Goal: Information Seeking & Learning: Compare options

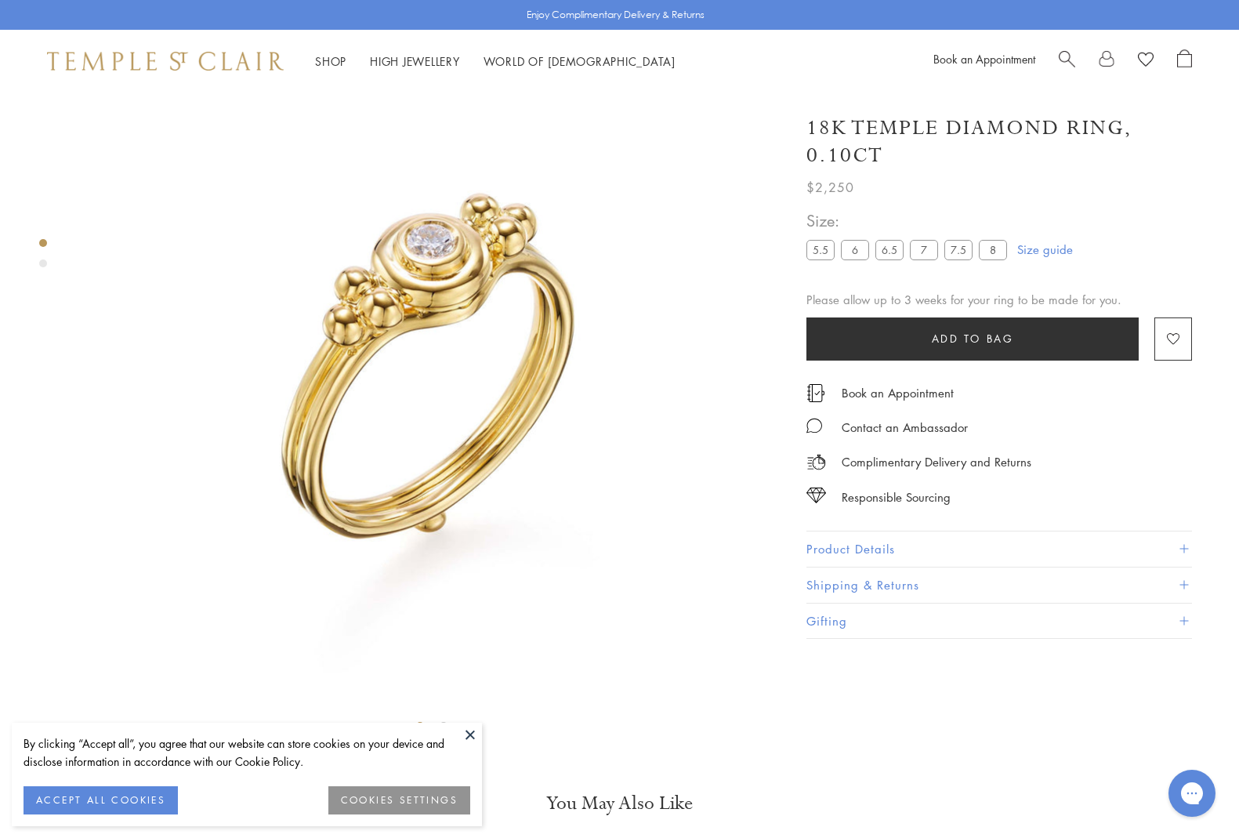
scroll to position [92, 0]
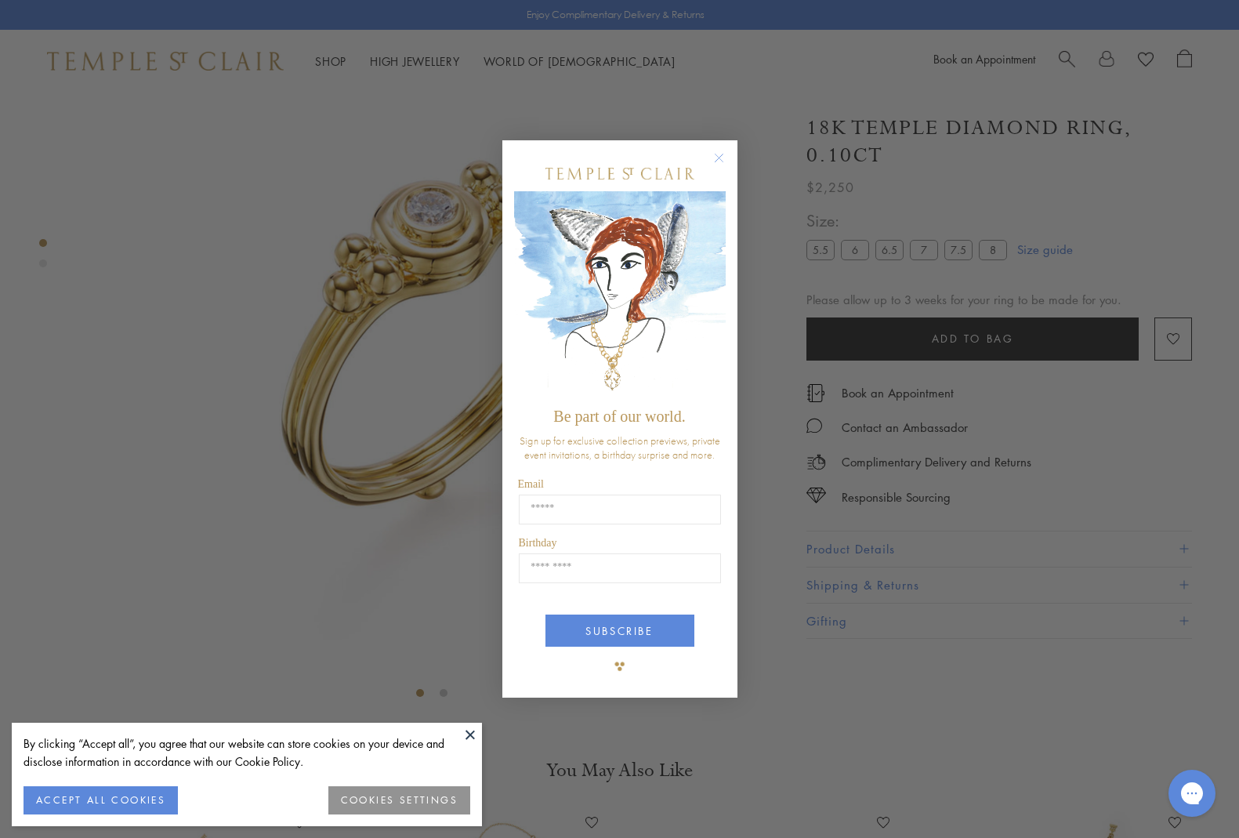
click at [781, 68] on div "Close dialog Be part of our world. Sign up for exclusive collection previews, p…" at bounding box center [619, 419] width 1239 height 838
click at [382, 58] on div "Close dialog Be part of our world. Sign up for exclusive collection previews, p…" at bounding box center [619, 419] width 1239 height 838
click at [720, 157] on circle "Close dialog" at bounding box center [718, 157] width 19 height 19
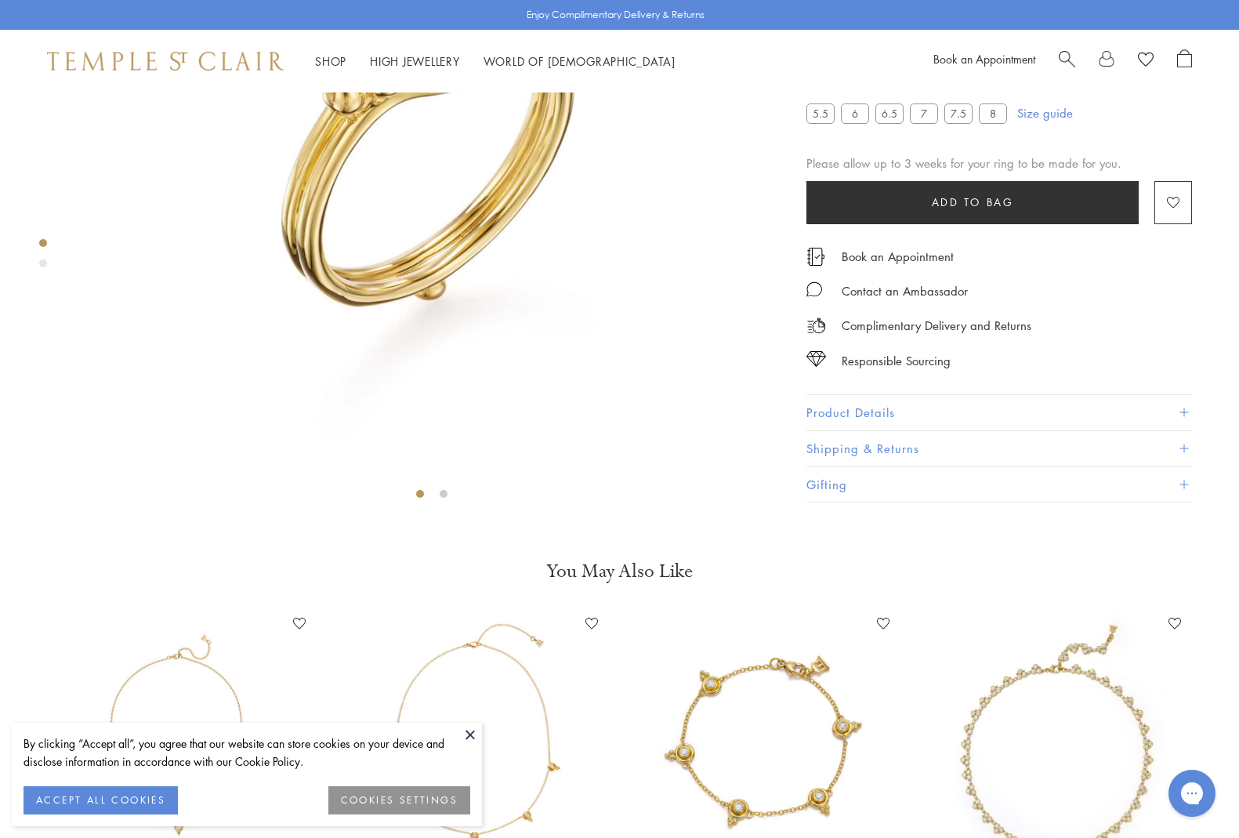
scroll to position [0, 0]
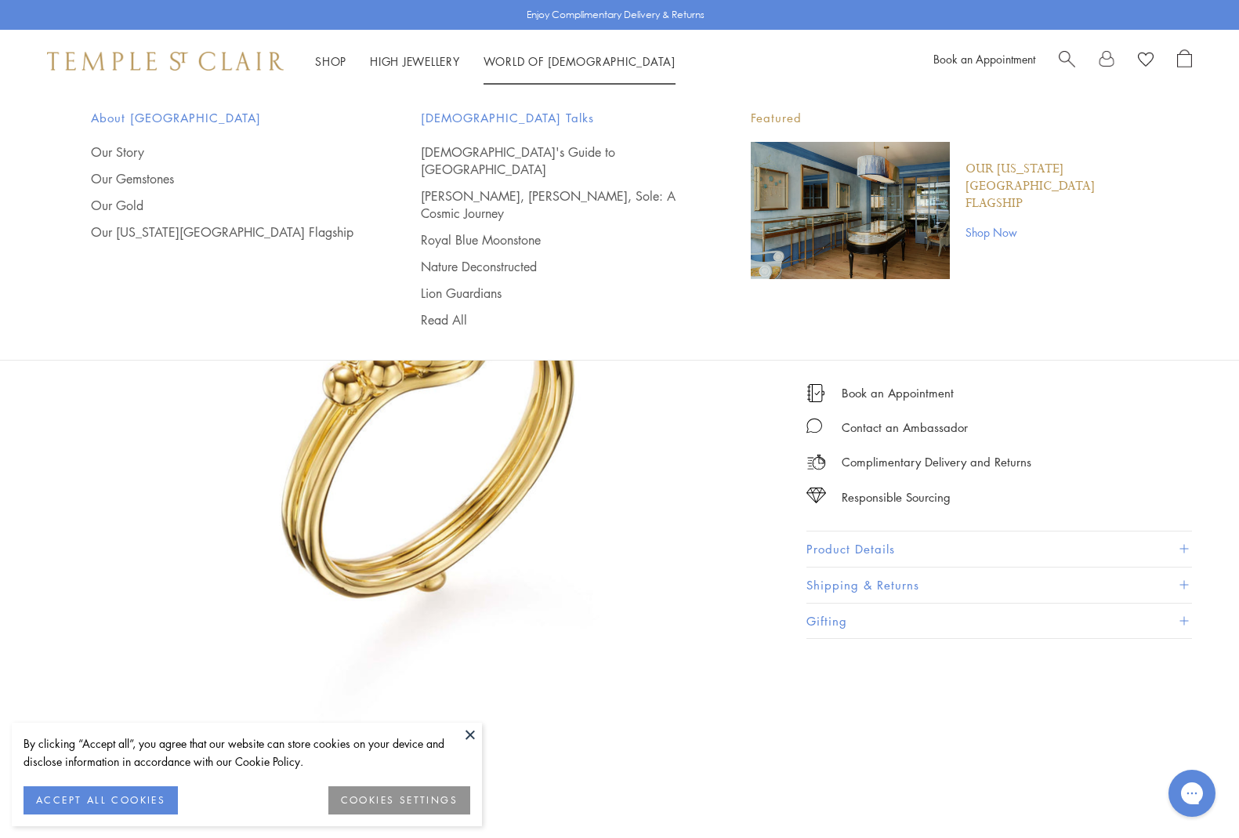
click at [816, 195] on img "Main navigation" at bounding box center [850, 210] width 199 height 137
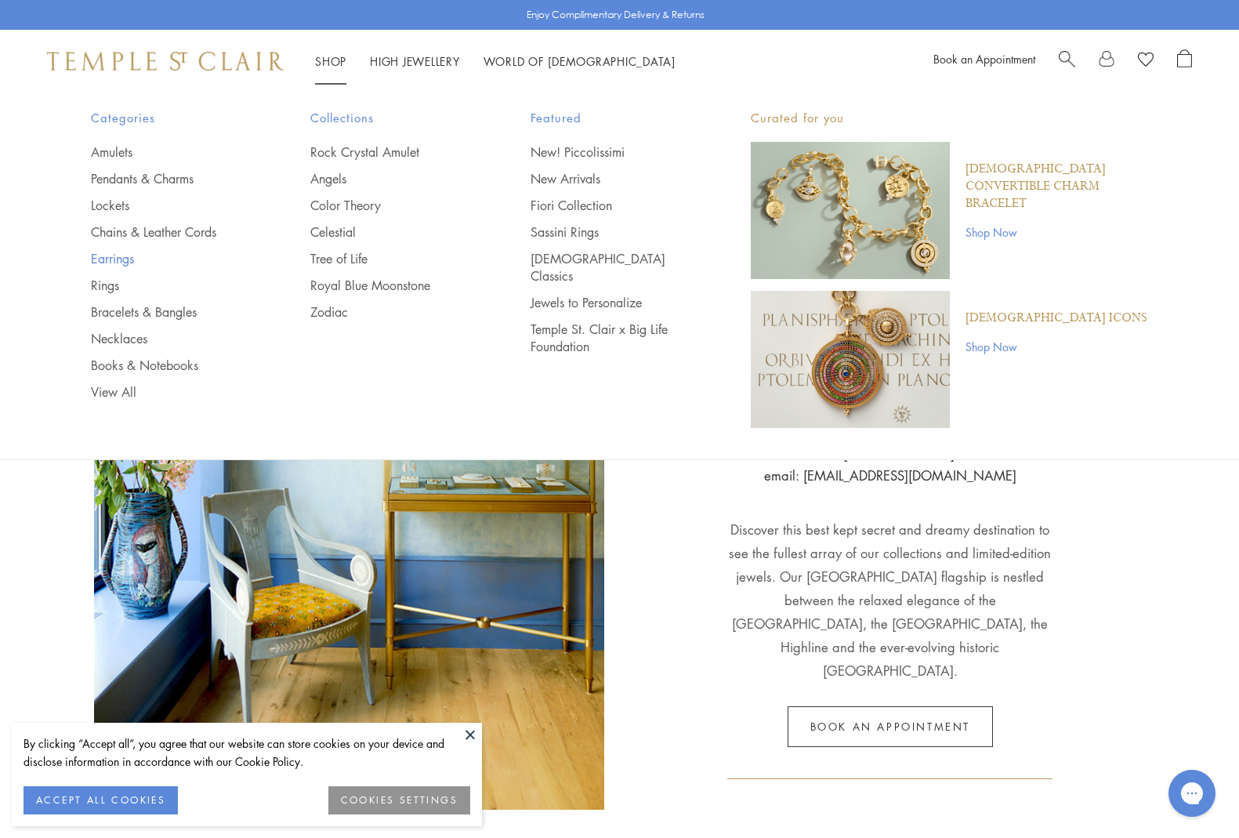
click at [118, 257] on link "Earrings" at bounding box center [169, 258] width 157 height 17
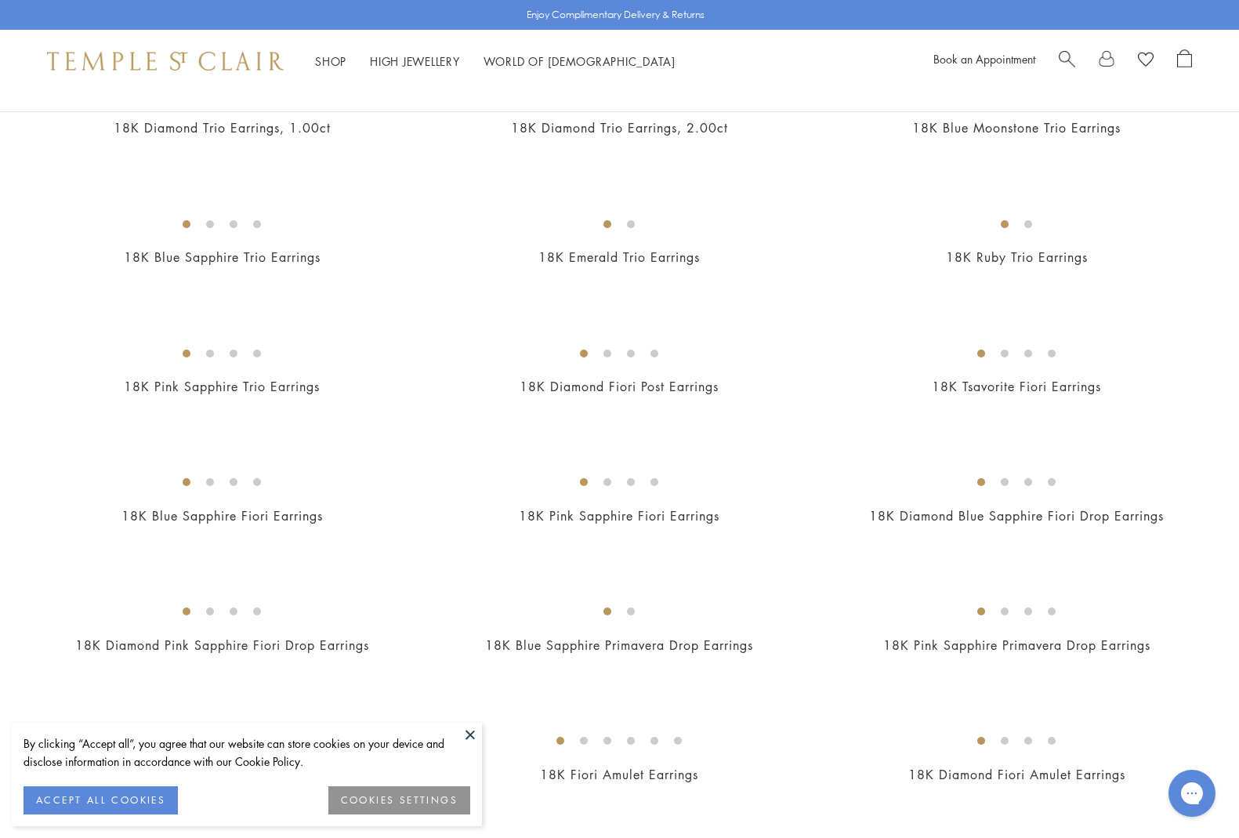
scroll to position [471, 0]
click at [0, 0] on img at bounding box center [0, 0] width 0 height 0
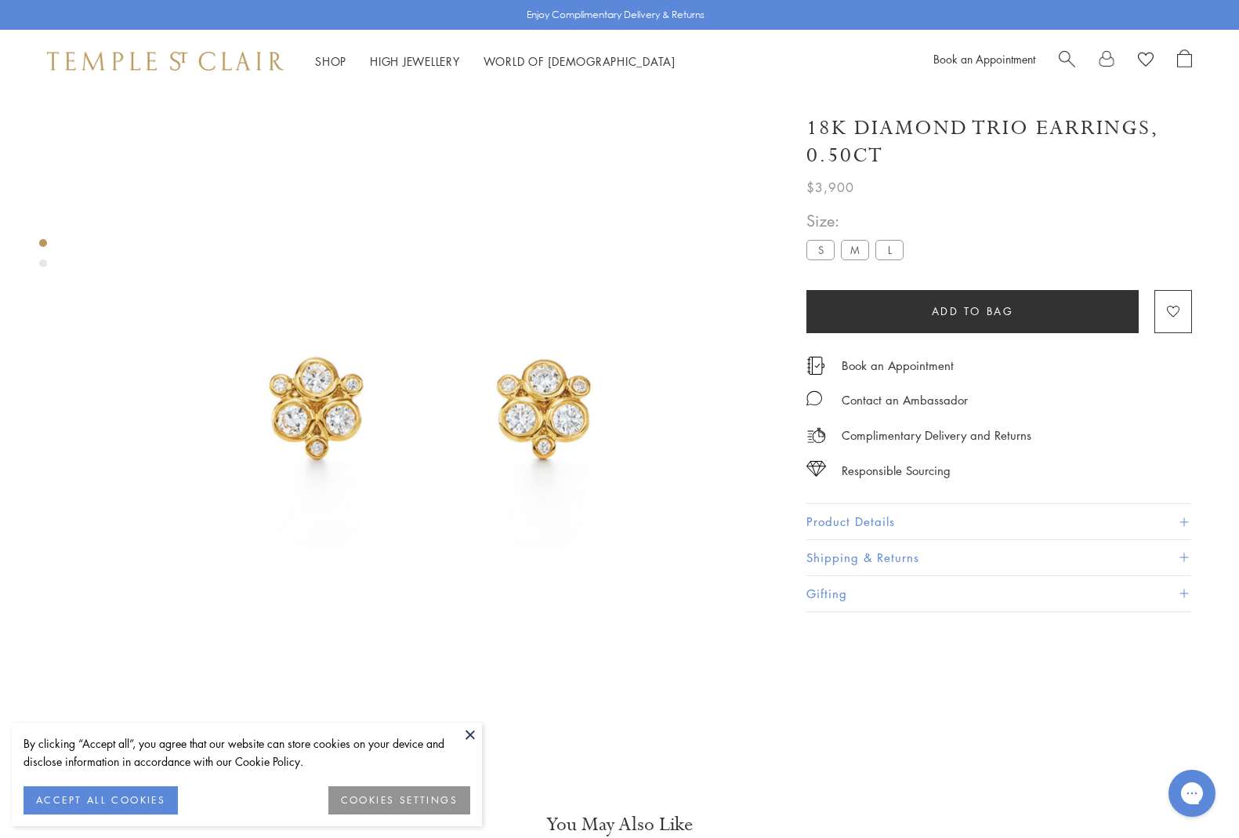
scroll to position [92, 0]
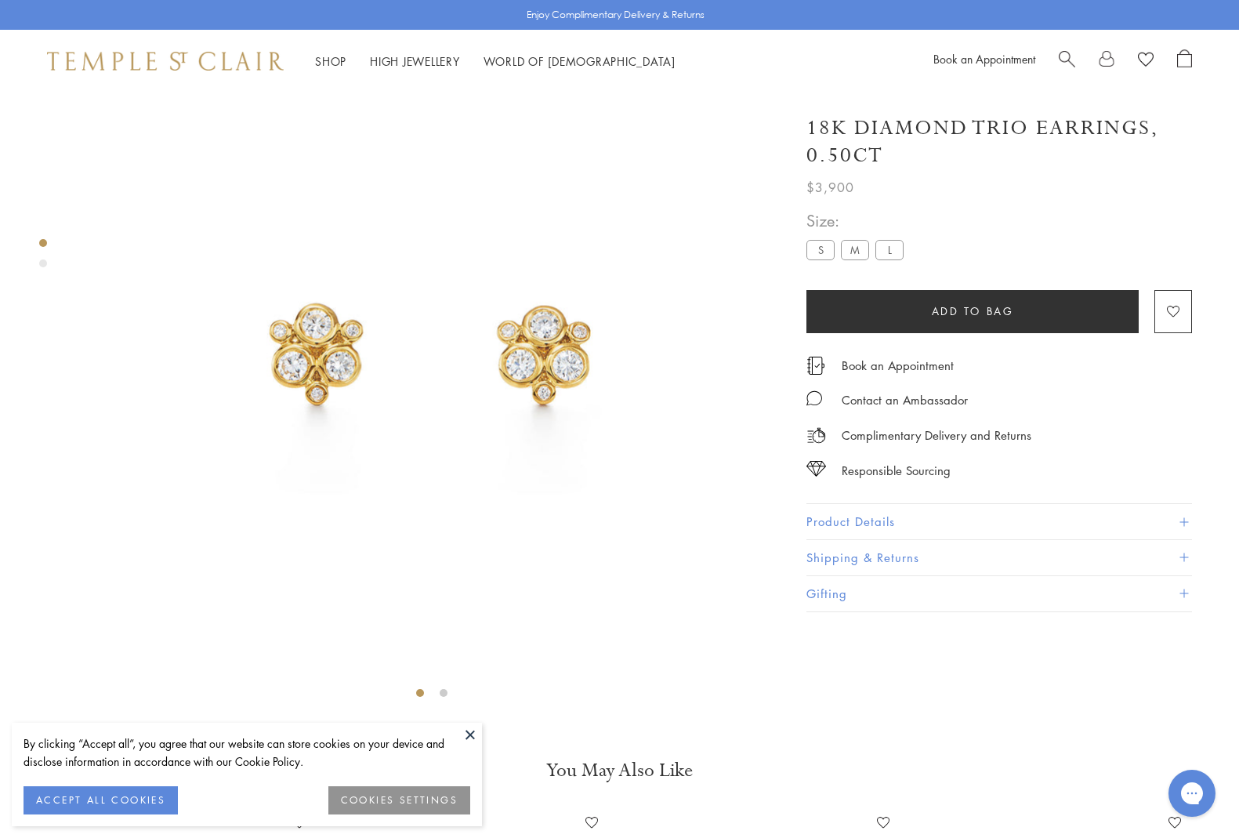
click at [972, 458] on div "Responsible Sourcing" at bounding box center [999, 462] width 386 height 35
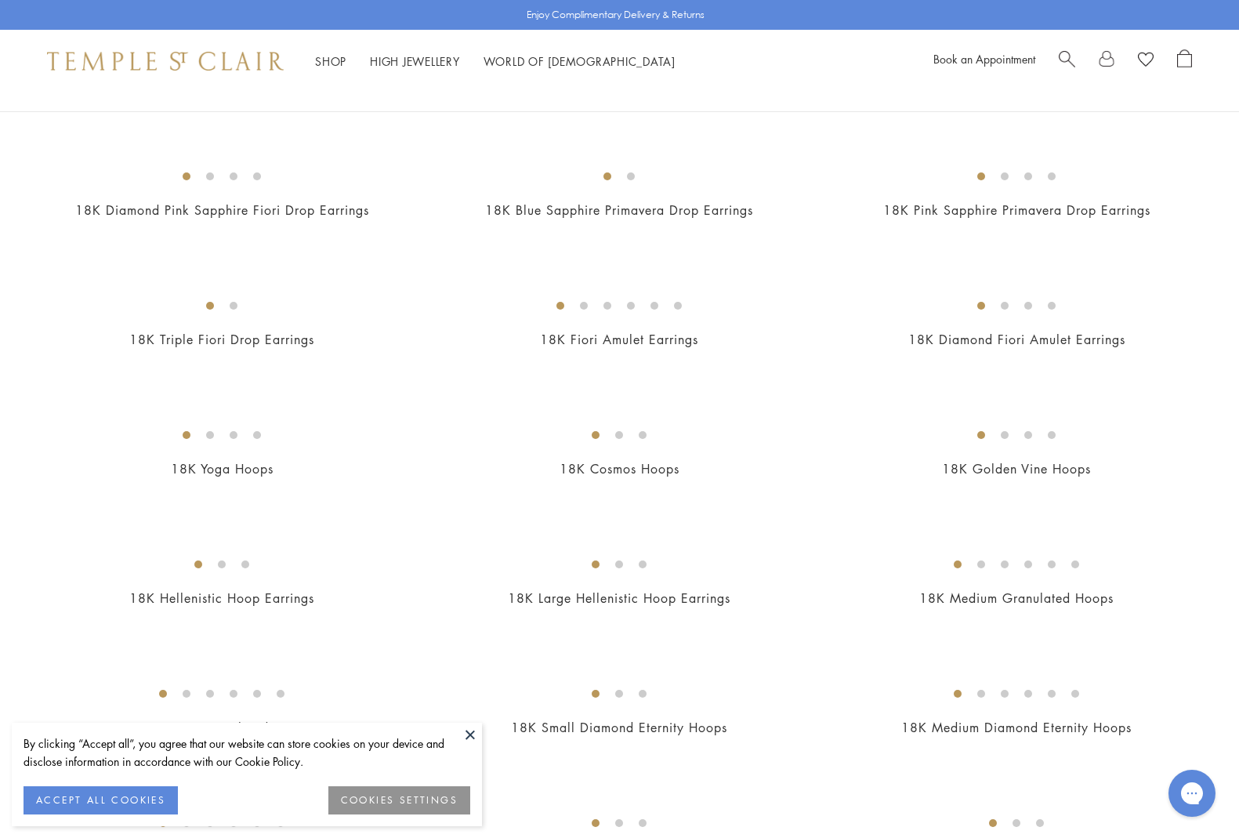
scroll to position [908, 0]
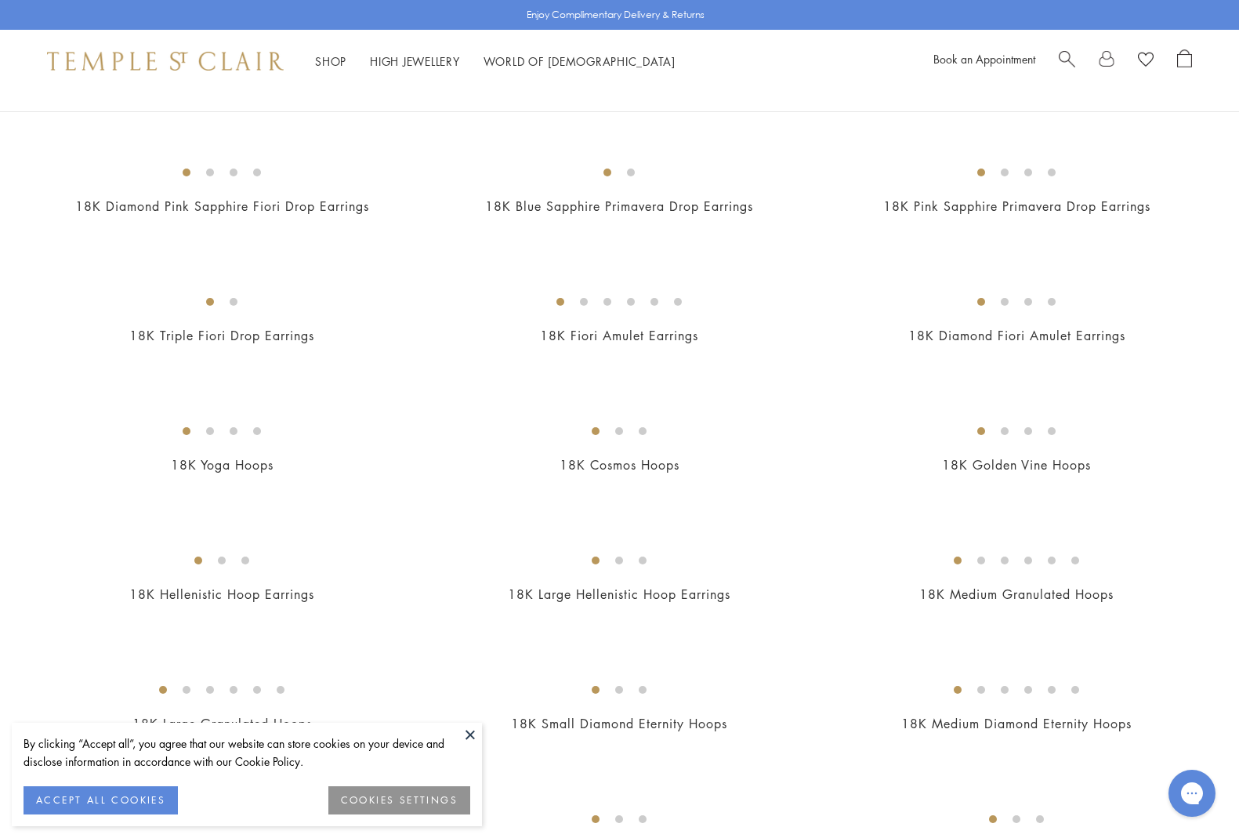
click at [0, 0] on img at bounding box center [0, 0] width 0 height 0
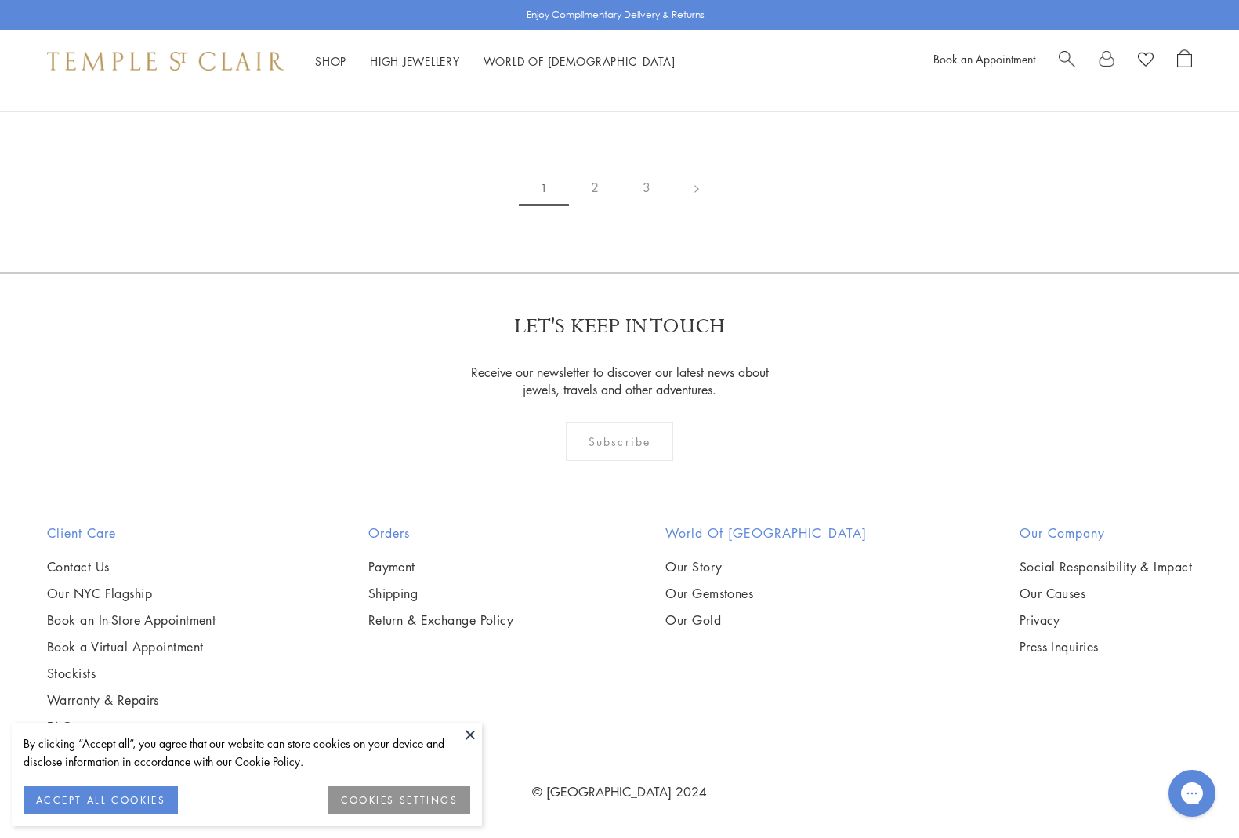
scroll to position [3885, 0]
click at [0, 0] on img at bounding box center [0, 0] width 0 height 0
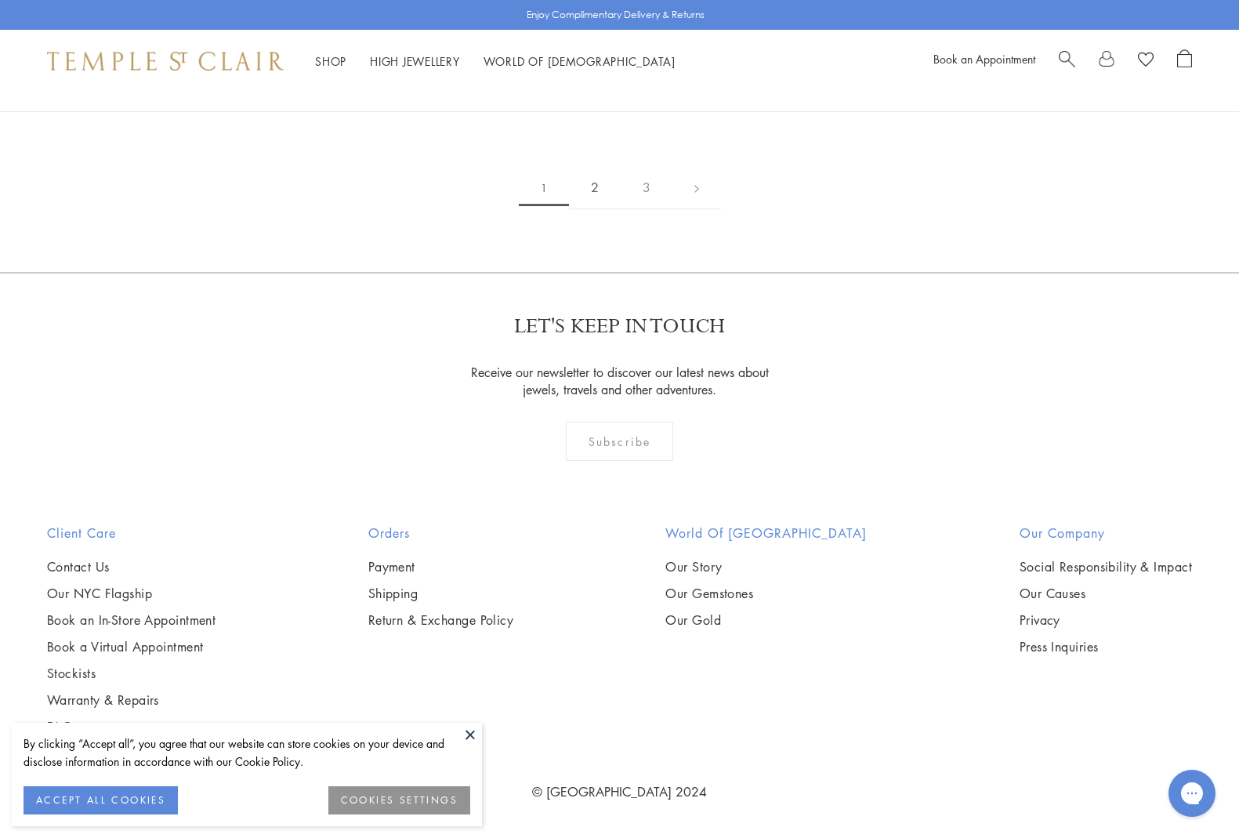
click at [590, 209] on link "2" at bounding box center [595, 187] width 52 height 43
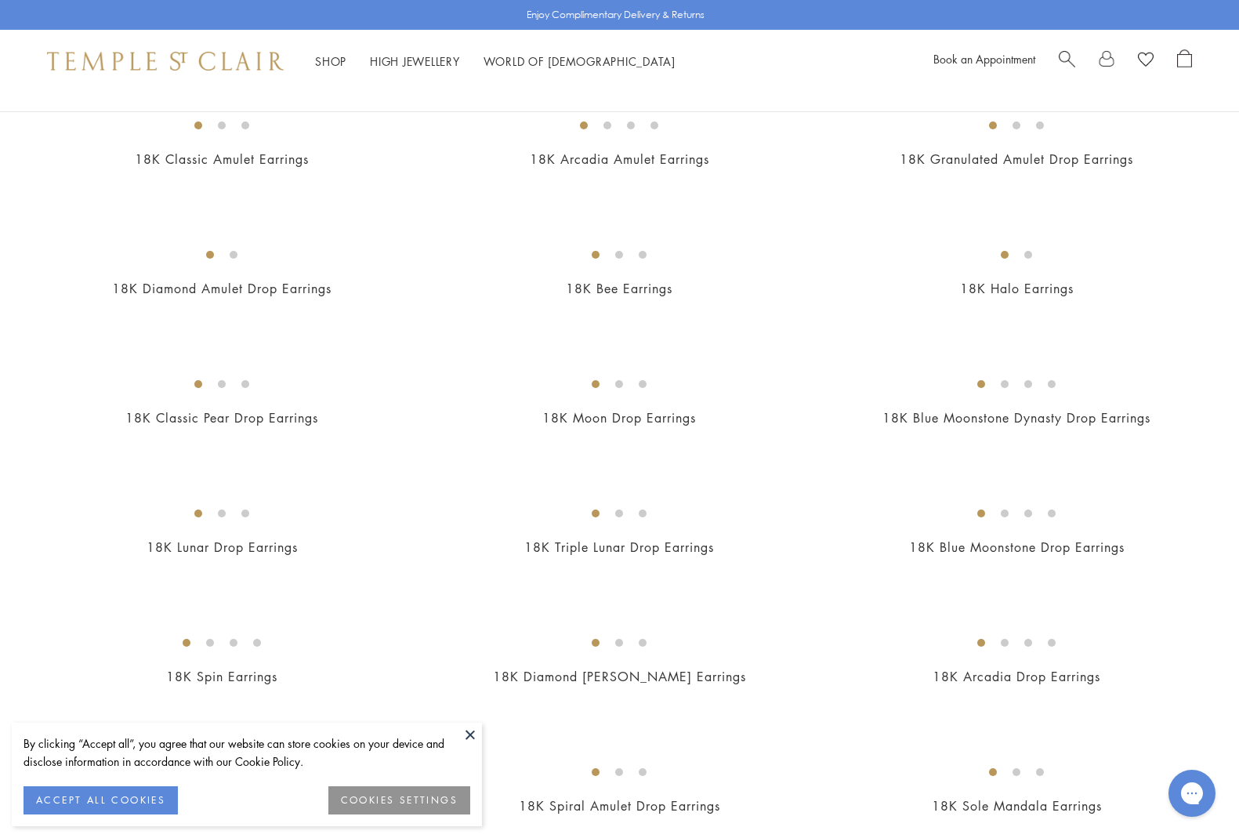
scroll to position [1493, 0]
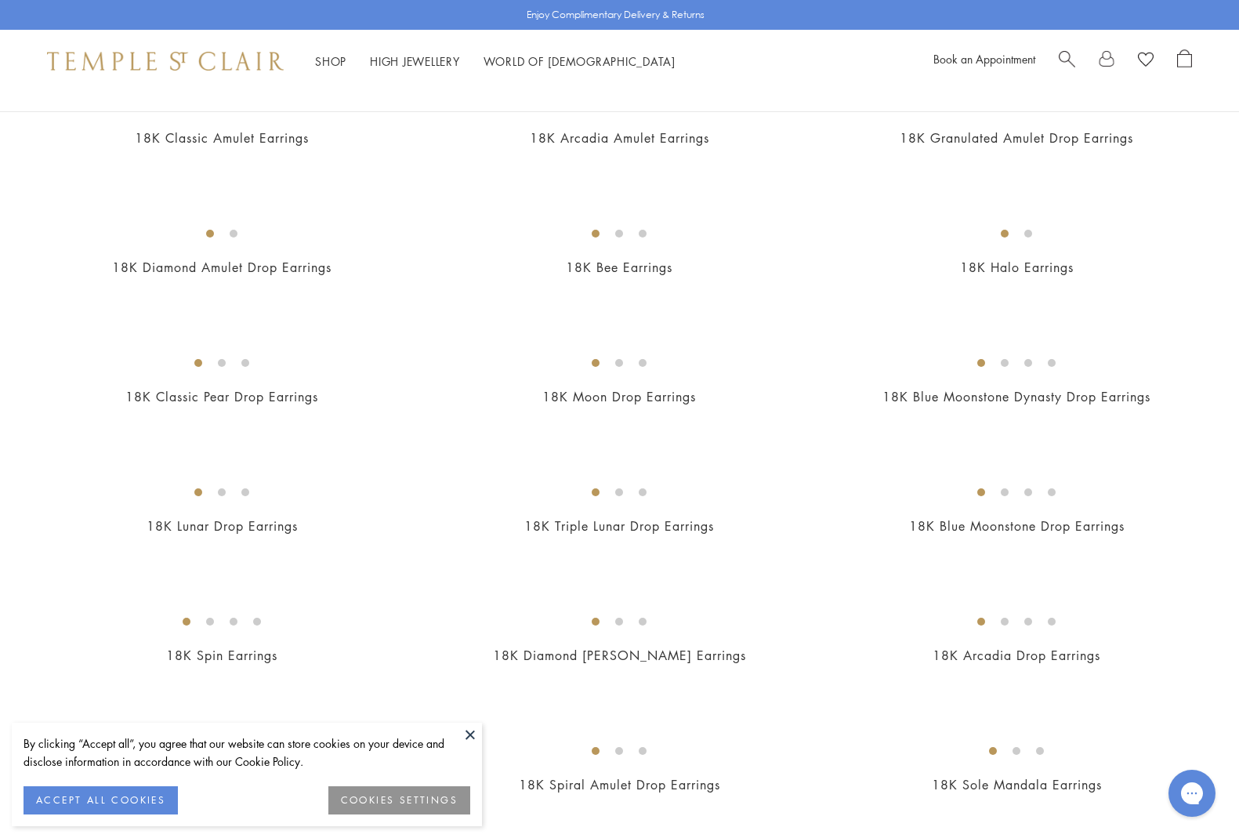
click at [0, 0] on img at bounding box center [0, 0] width 0 height 0
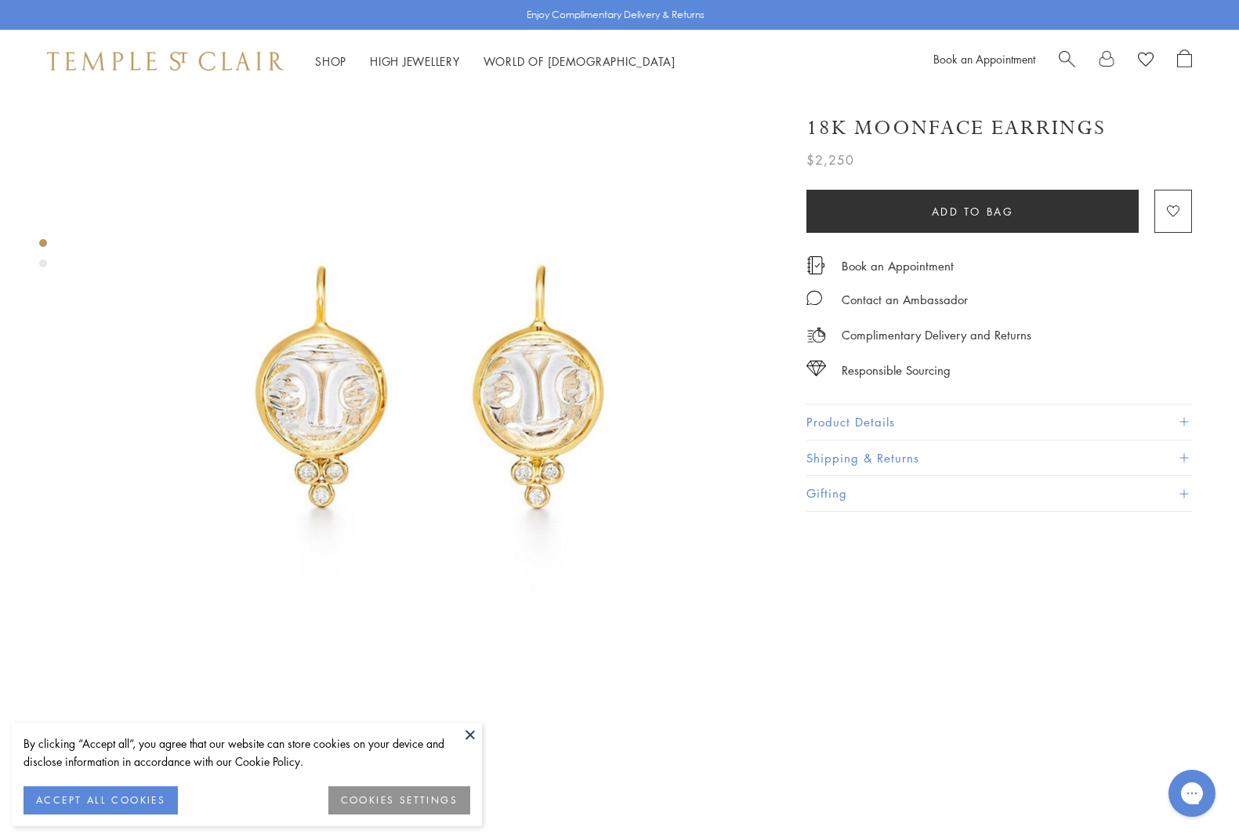
scroll to position [52, 0]
click at [451, 715] on img at bounding box center [431, 394] width 706 height 706
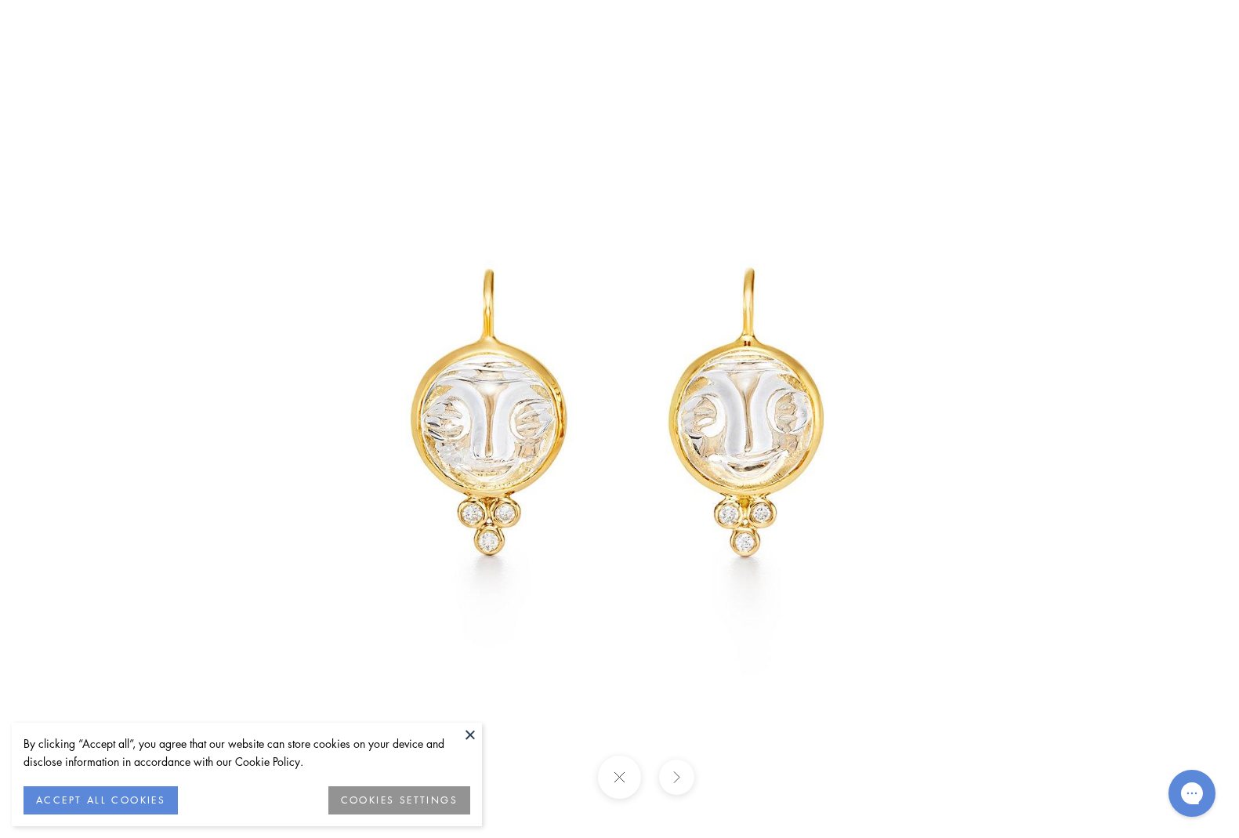
click at [472, 740] on button at bounding box center [470, 734] width 24 height 24
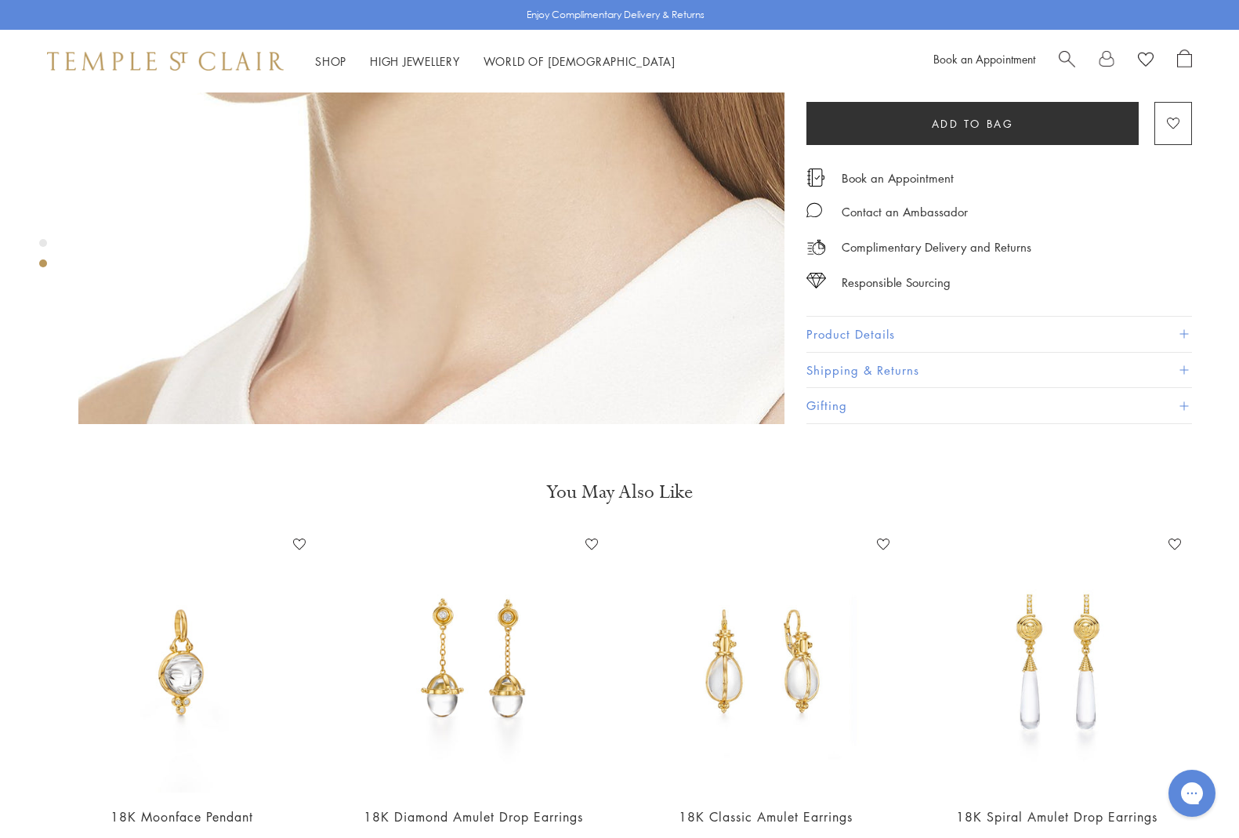
scroll to position [1110, 0]
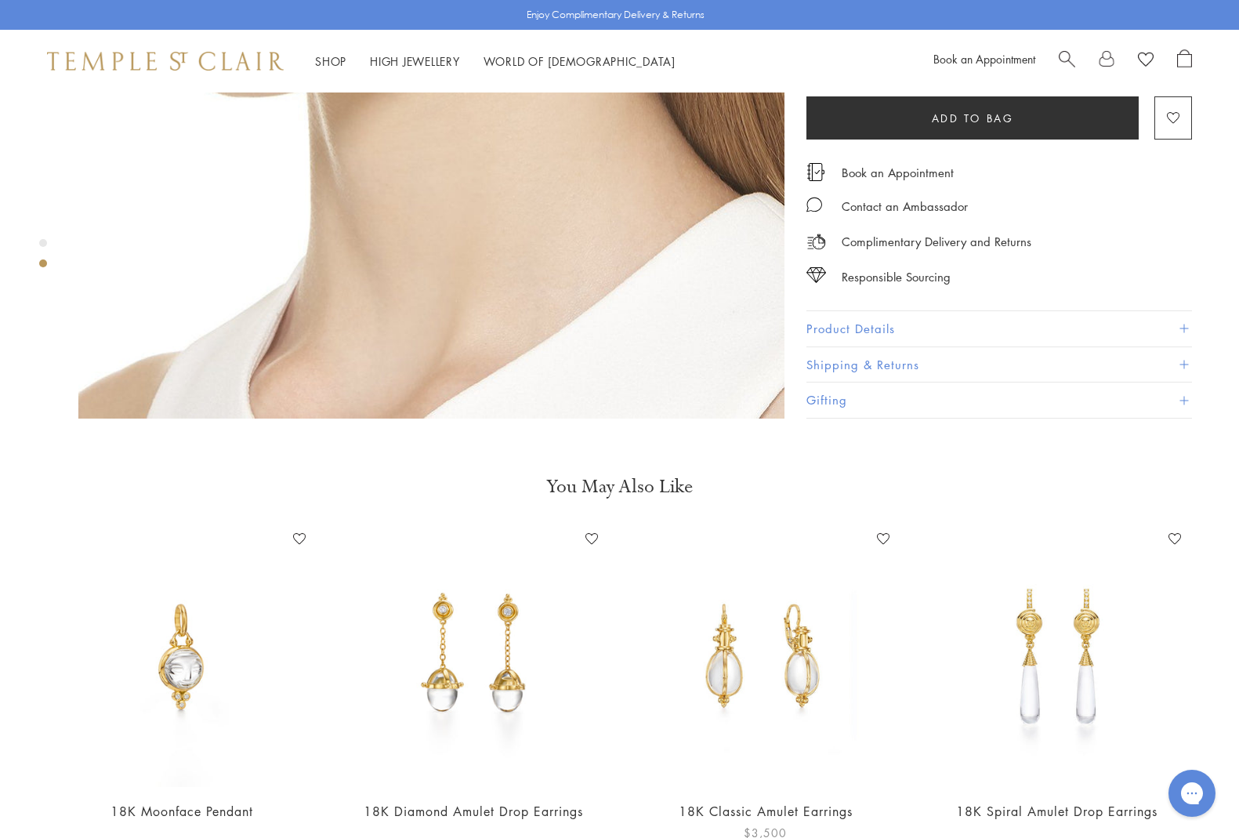
click at [731, 637] on img at bounding box center [765, 657] width 260 height 260
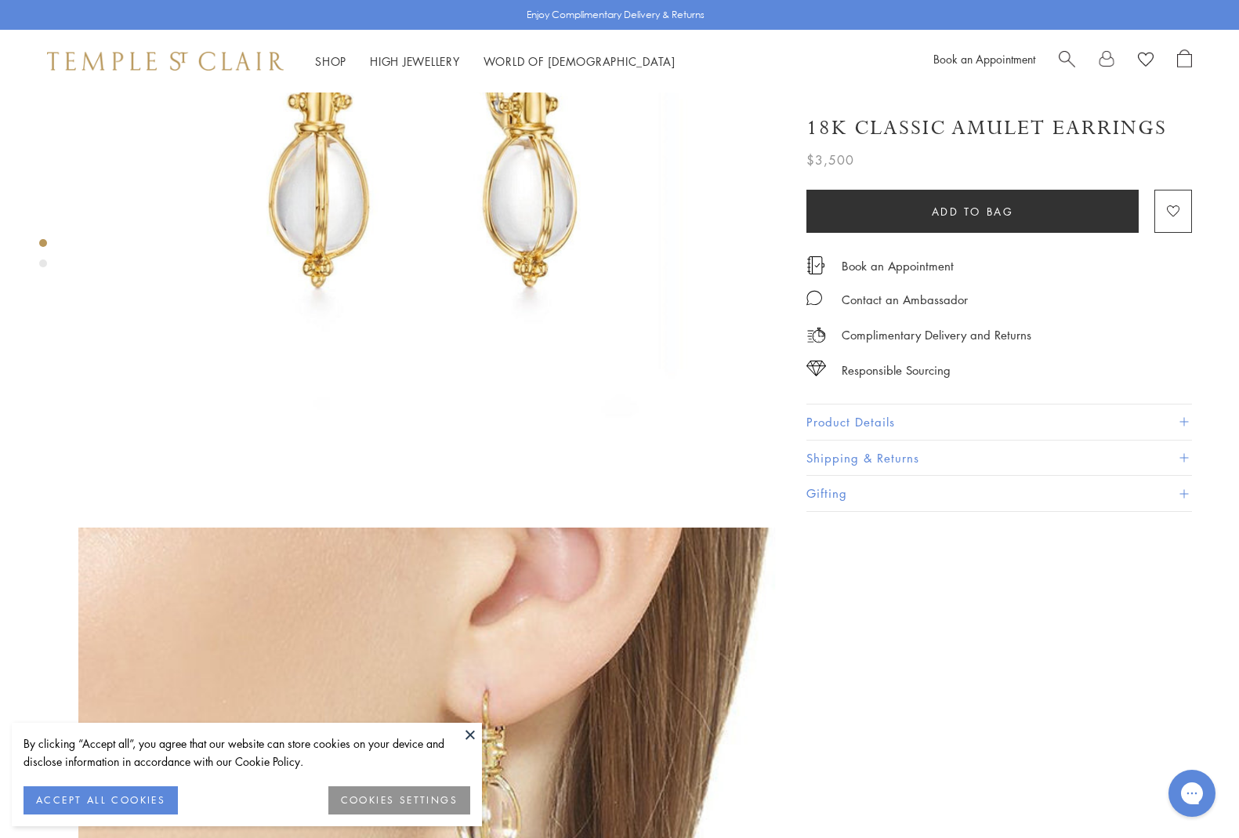
scroll to position [297, 0]
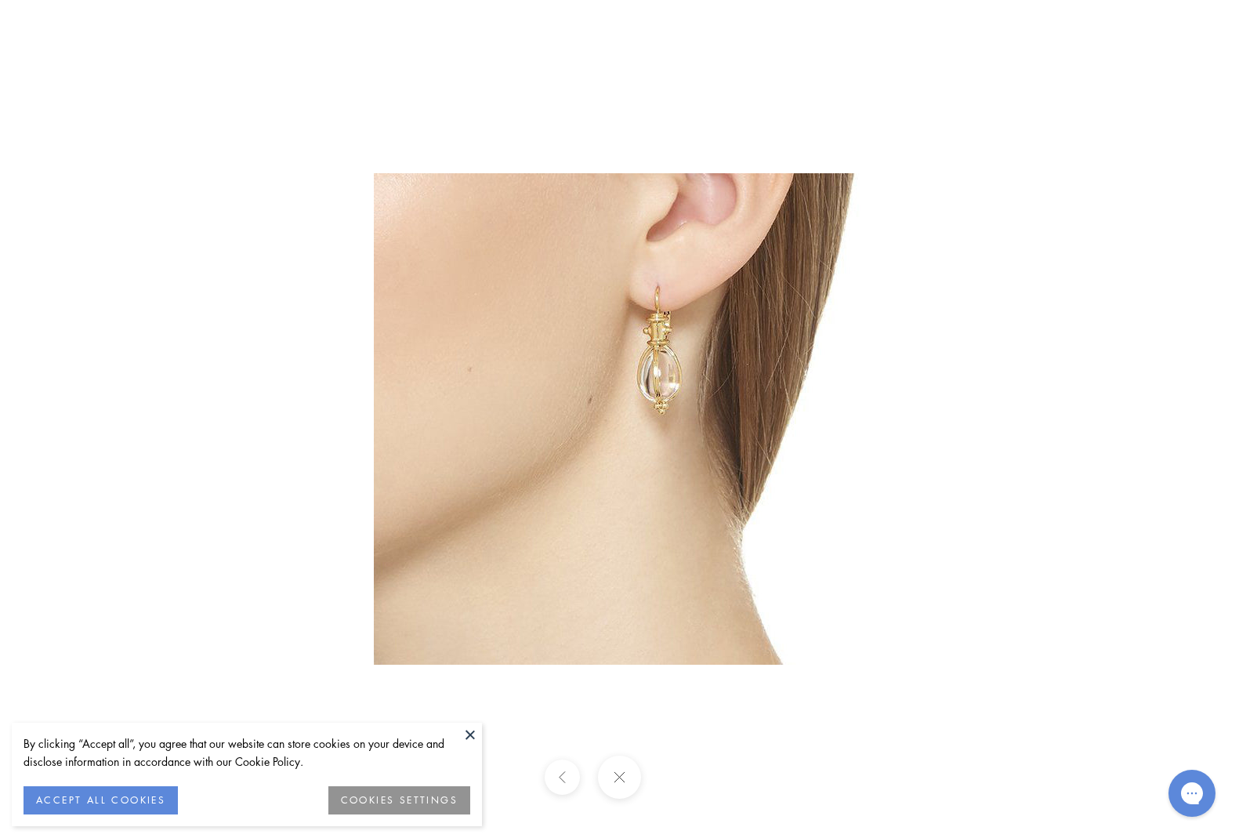
click at [466, 735] on button at bounding box center [470, 734] width 24 height 24
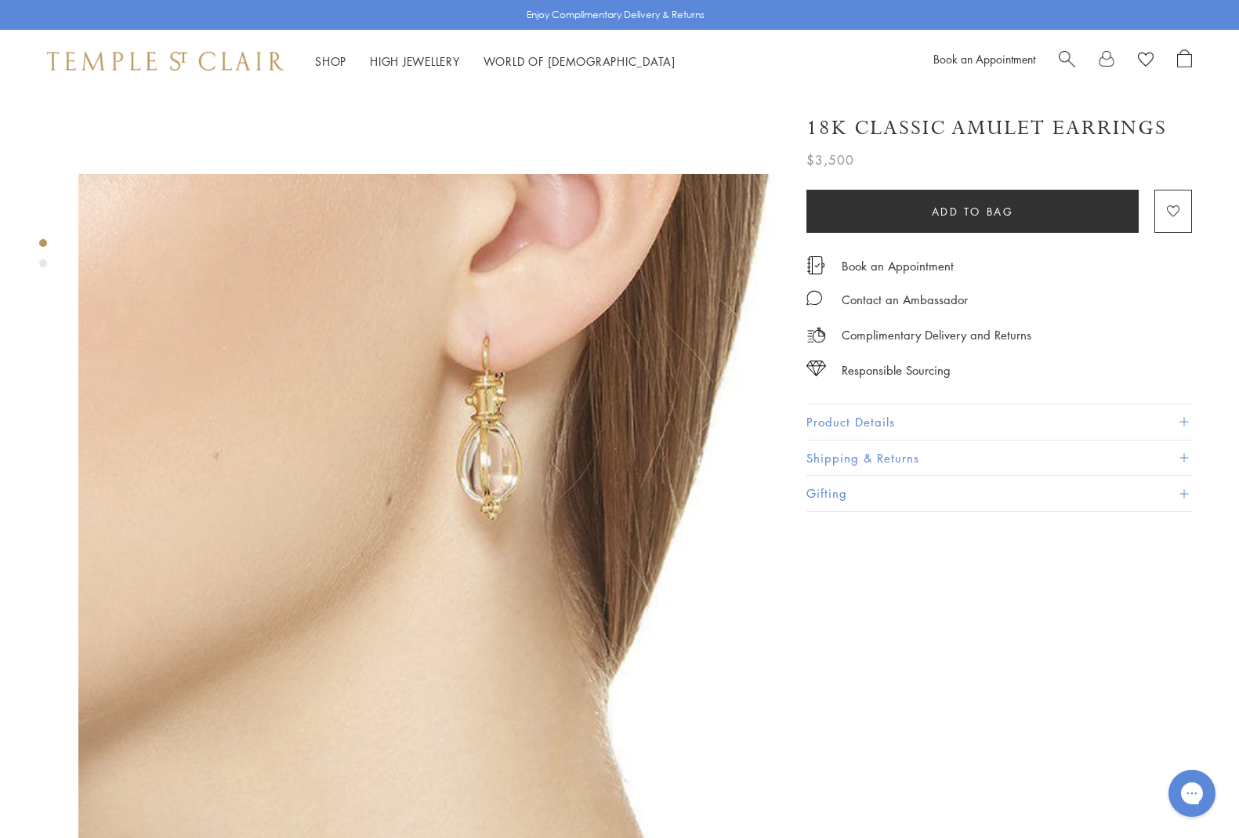
scroll to position [0, 0]
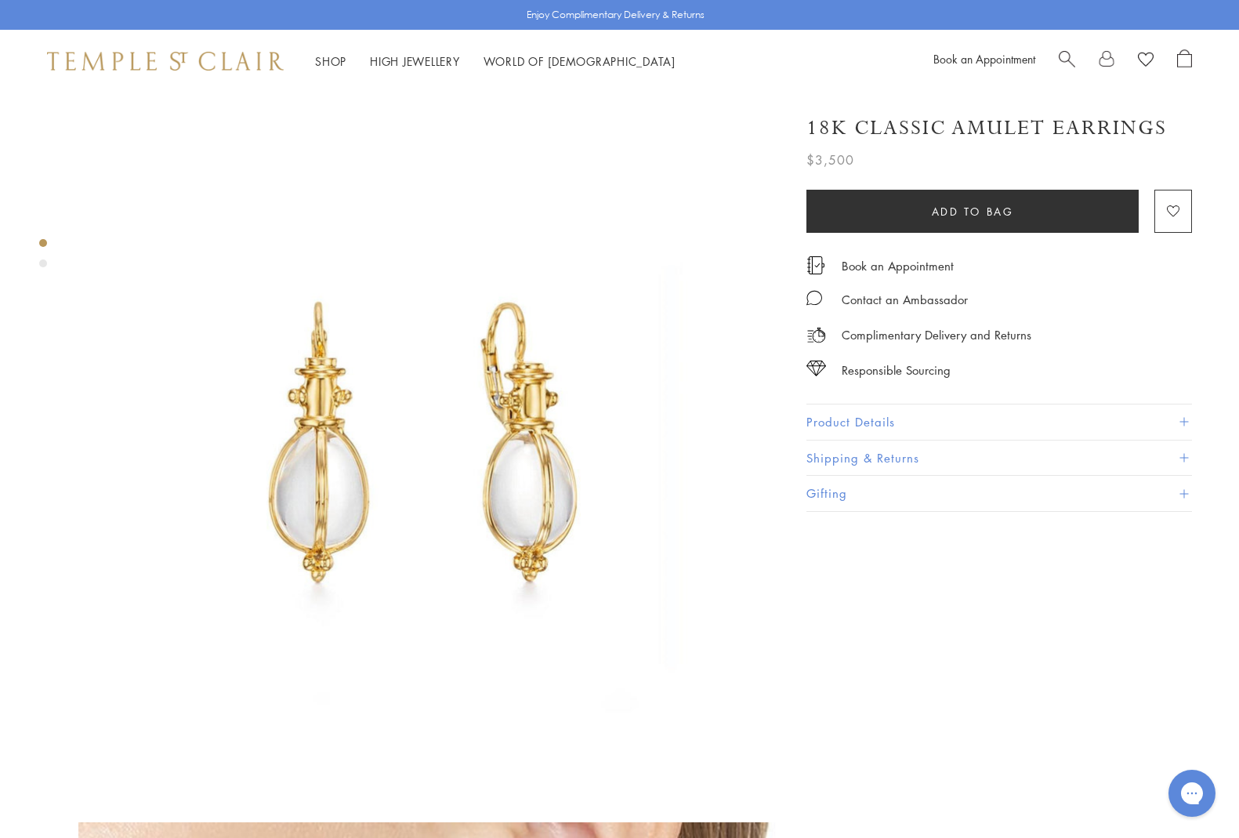
click at [378, 517] on img at bounding box center [431, 445] width 706 height 706
click at [399, 59] on link "High Jewellery High Jewellery" at bounding box center [415, 61] width 90 height 16
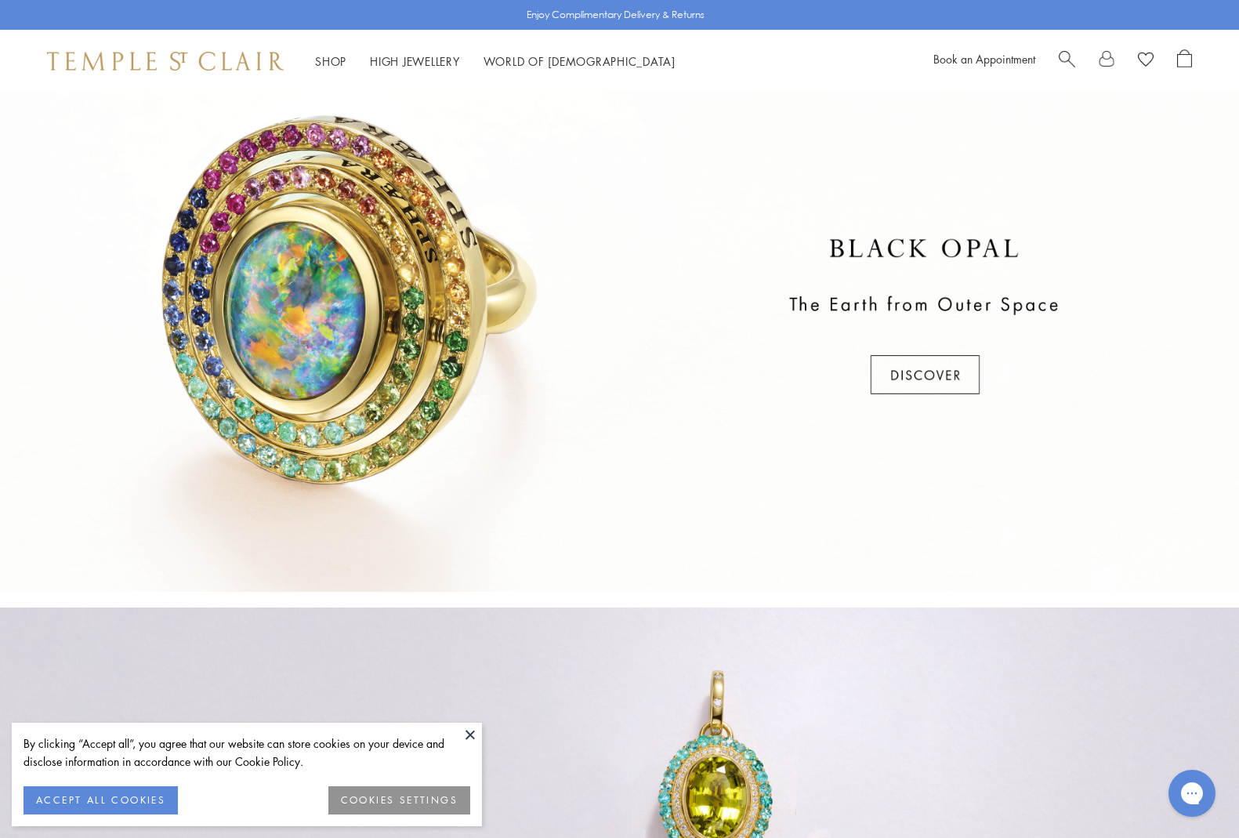
scroll to position [562, 0]
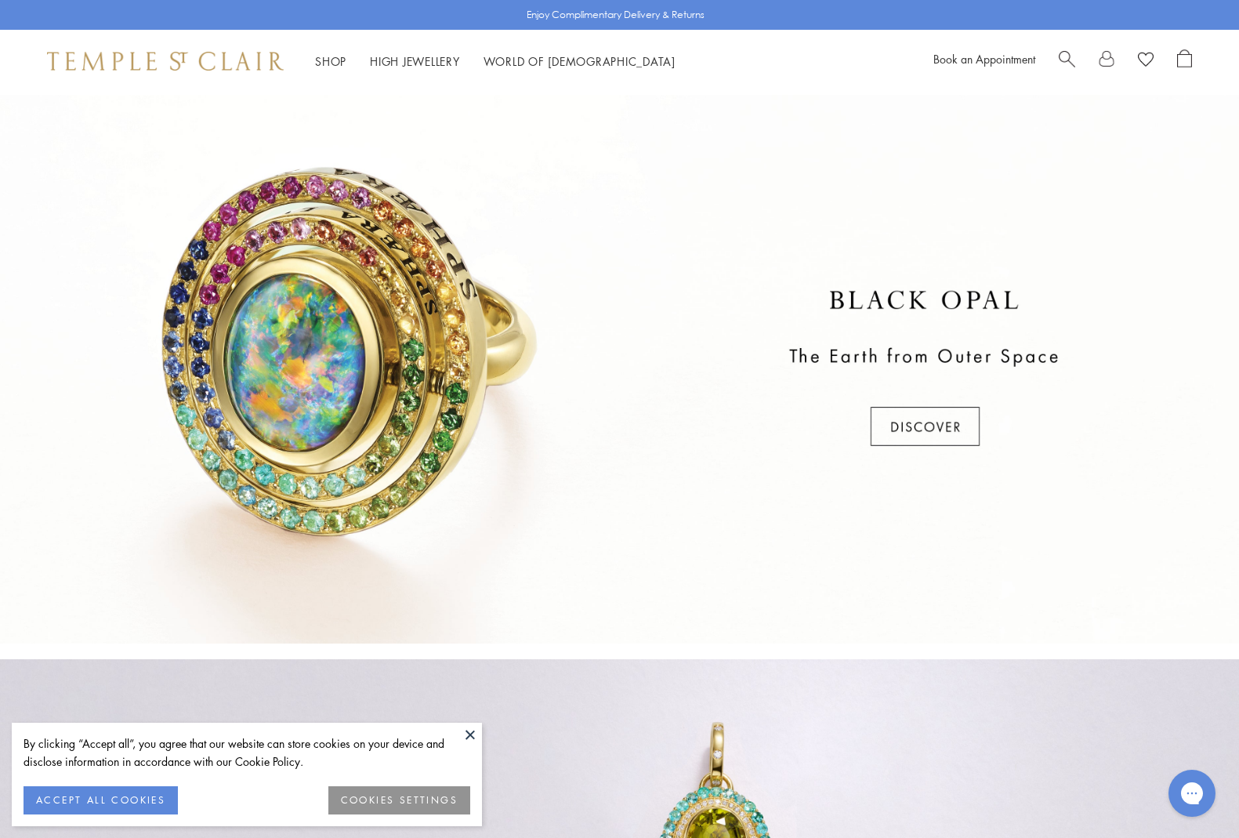
click at [925, 298] on div at bounding box center [619, 369] width 1239 height 549
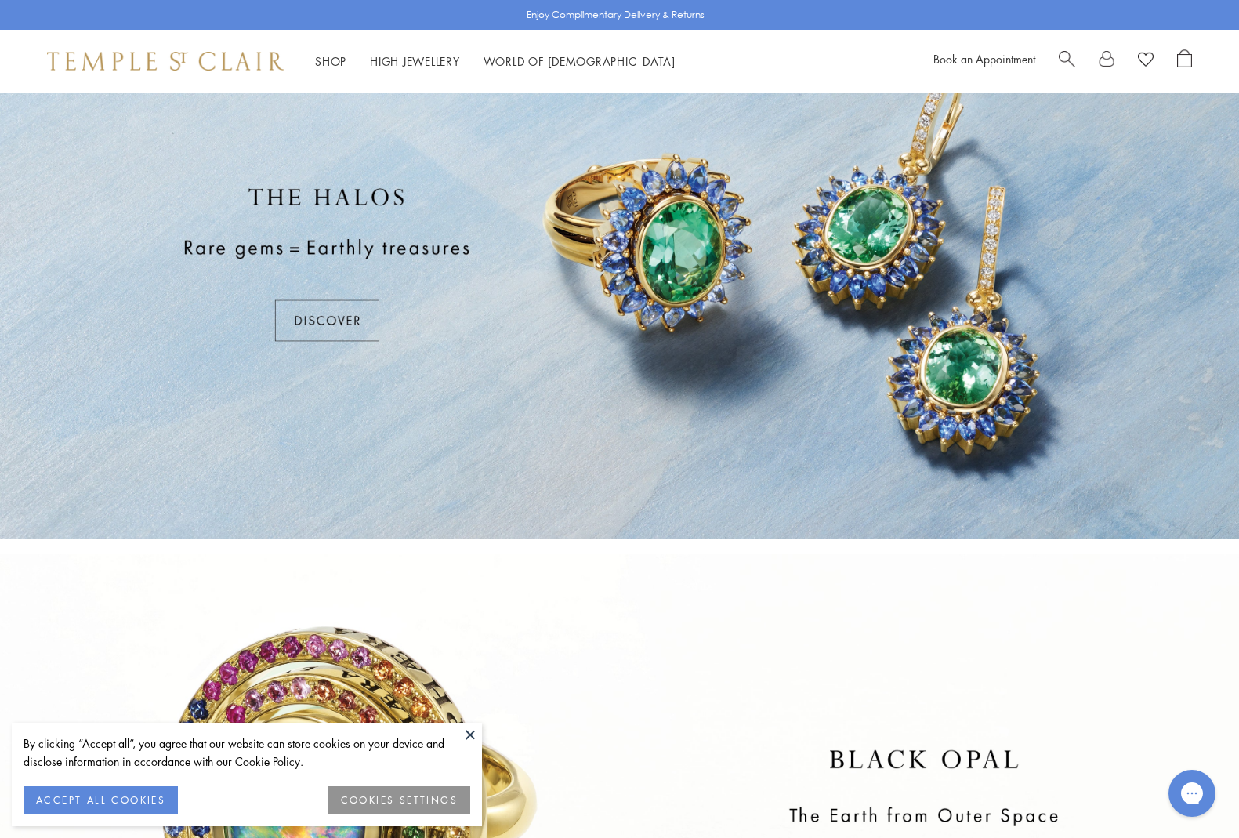
scroll to position [100, 0]
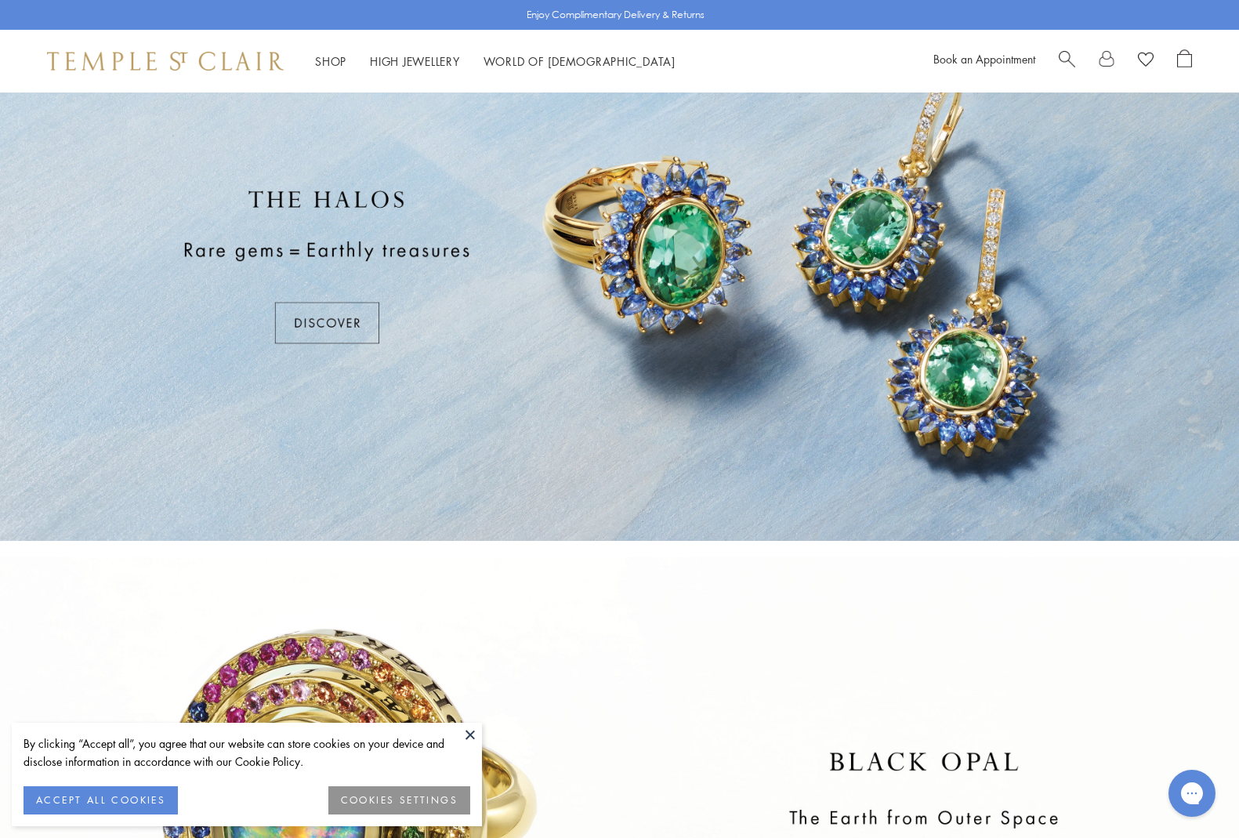
click at [346, 309] on div at bounding box center [619, 266] width 1239 height 549
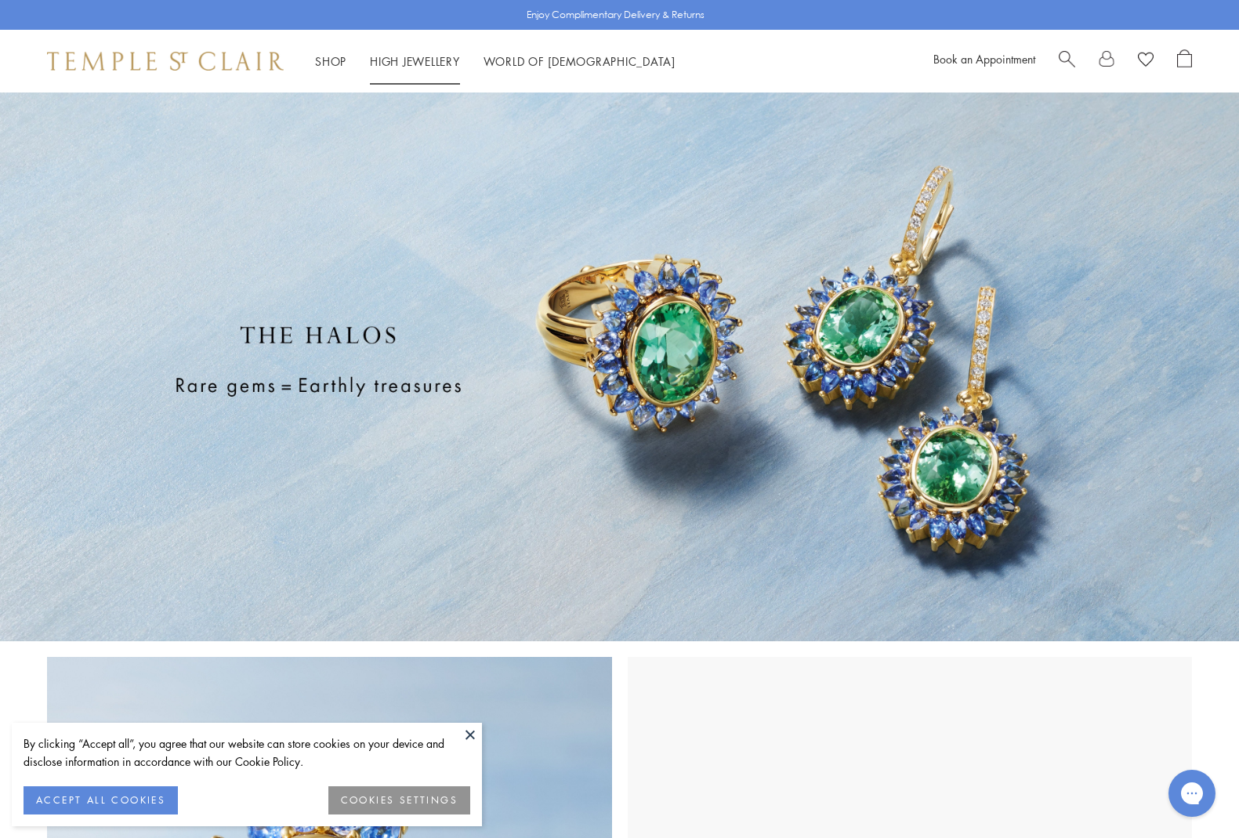
click at [247, 54] on img at bounding box center [165, 61] width 237 height 19
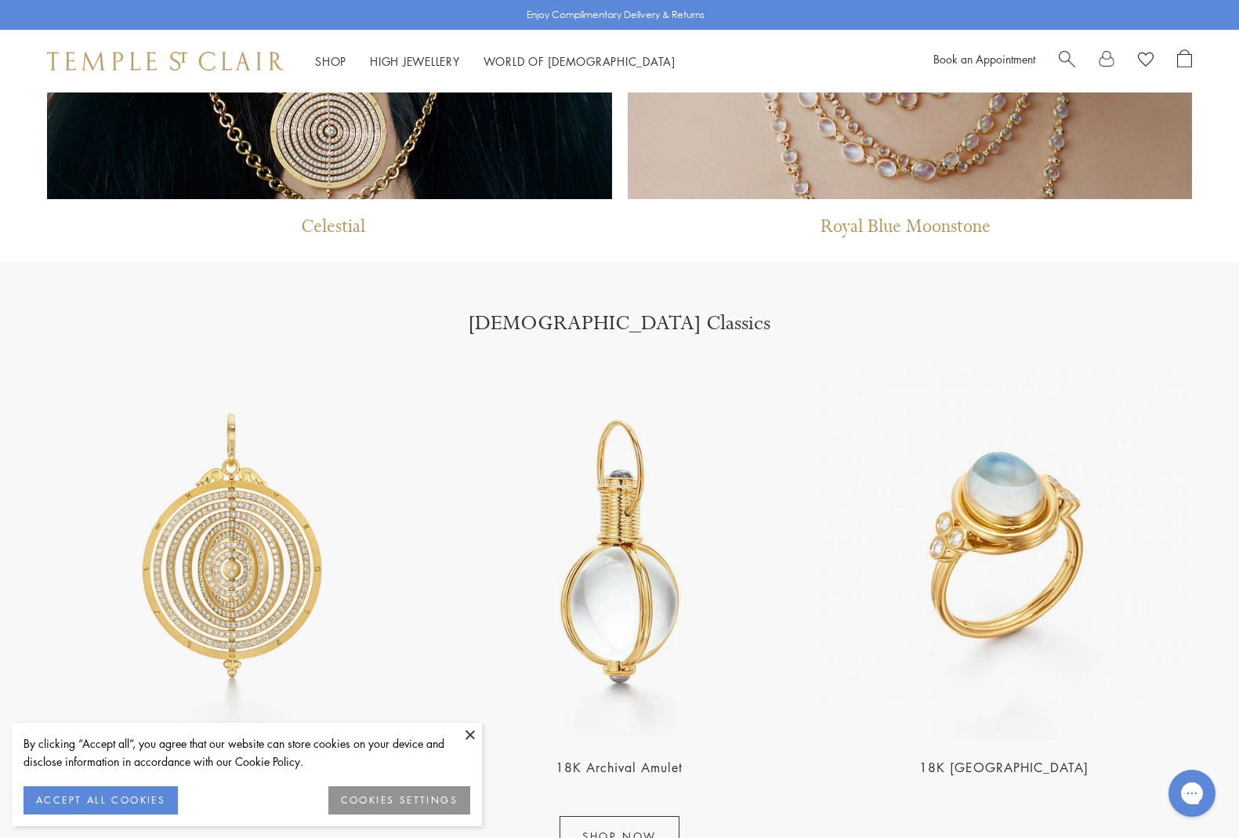
scroll to position [1902, 0]
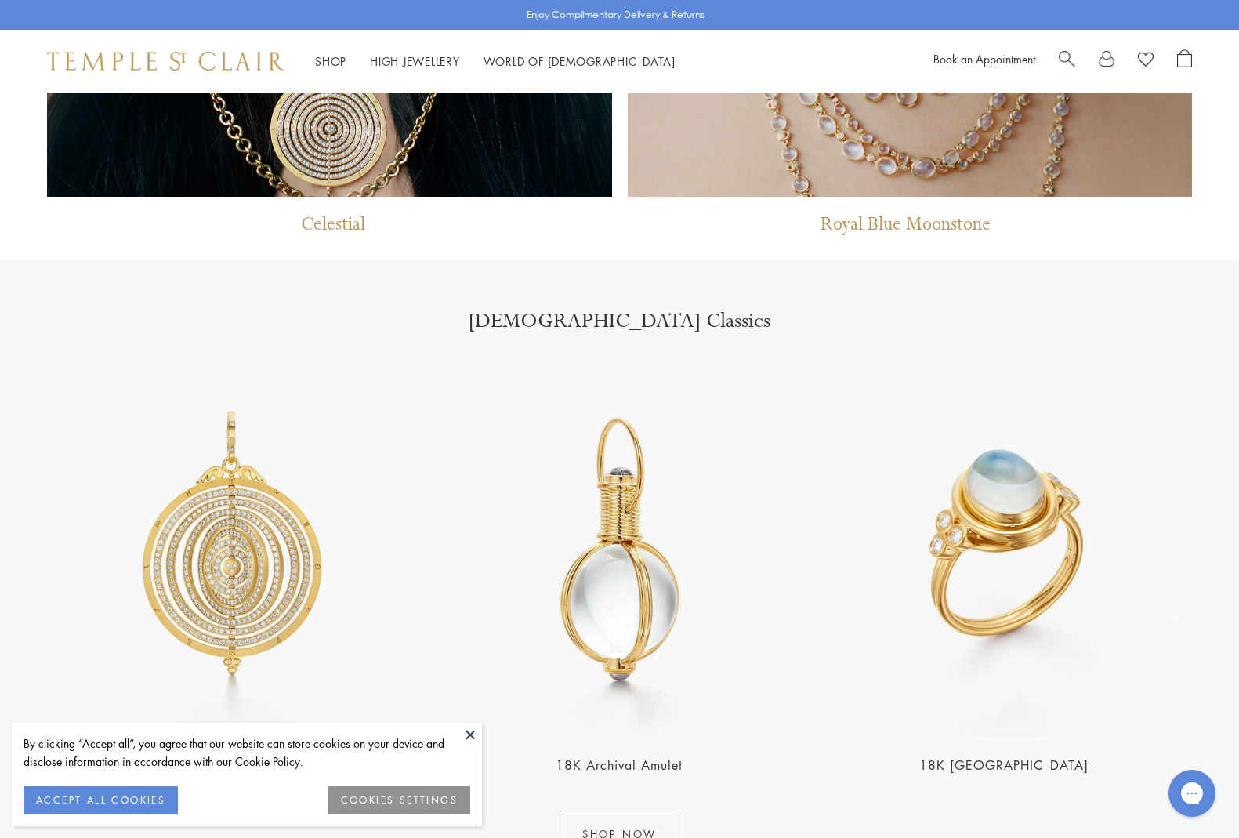
click at [1016, 759] on link "18K [GEOGRAPHIC_DATA]" at bounding box center [1003, 764] width 169 height 17
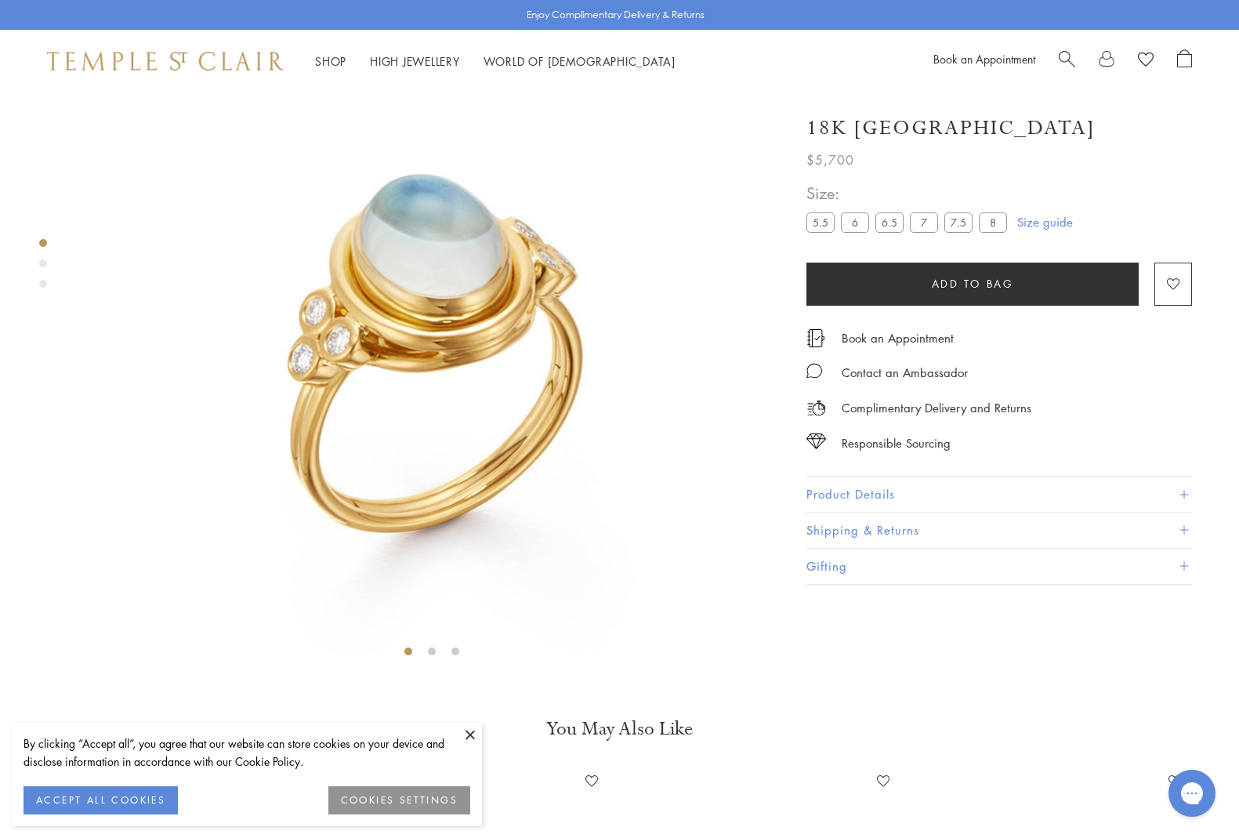
scroll to position [139, 0]
